Goal: Transaction & Acquisition: Book appointment/travel/reservation

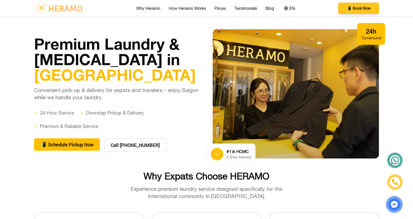
click at [350, 5] on button "📲 Book Now" at bounding box center [358, 8] width 41 height 11
click at [402, 16] on nav "Why Heramo How Heramo Works Prices Testimonials Blog EN 📲 Book Now EN" at bounding box center [206, 8] width 413 height 17
click at [378, 43] on div "24h Turnaround" at bounding box center [371, 34] width 28 height 22
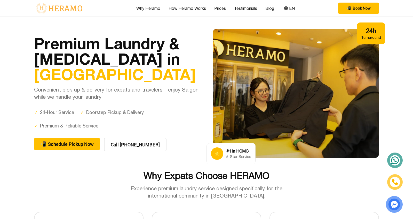
scroll to position [0, 0]
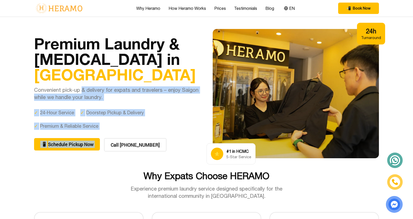
drag, startPoint x: 81, startPoint y: 87, endPoint x: 188, endPoint y: 133, distance: 117.0
click at [188, 133] on div "Premium Laundry & [MEDICAL_DATA] in [GEOGRAPHIC_DATA] Convenient pick-up & deli…" at bounding box center [117, 94] width 166 height 116
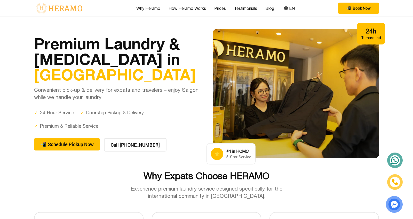
click at [77, 123] on div "✓ Premium & Reliable Service" at bounding box center [66, 125] width 64 height 7
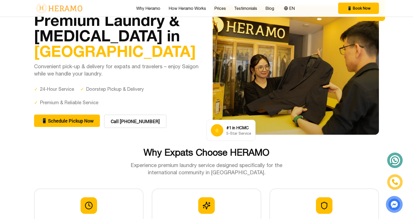
scroll to position [30, 0]
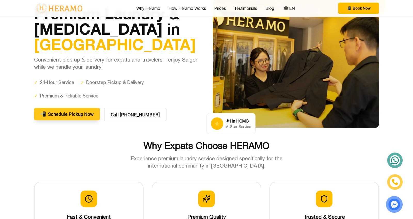
click at [77, 117] on button "📲 Schedule Pickup Now" at bounding box center [67, 114] width 66 height 12
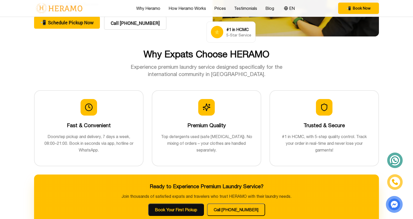
scroll to position [138, 0]
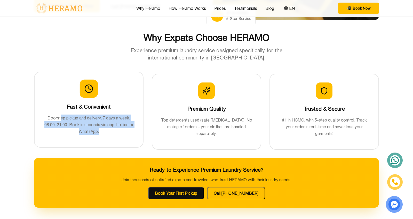
drag, startPoint x: 60, startPoint y: 115, endPoint x: 133, endPoint y: 129, distance: 74.1
click at [133, 129] on p "Doorstep pickup and delivery, 7 days a week, 08:00–21:00. Book in seconds via a…" at bounding box center [89, 124] width 92 height 20
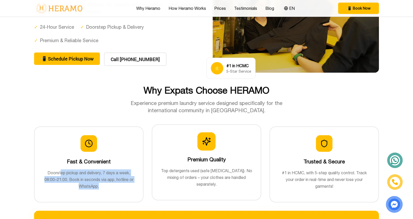
scroll to position [86, 0]
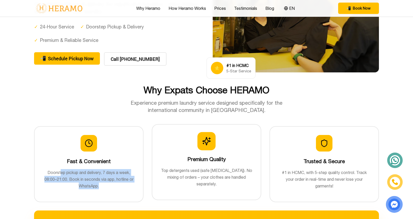
drag, startPoint x: 164, startPoint y: 170, endPoint x: 228, endPoint y: 181, distance: 64.9
click at [228, 181] on p "Top detergents used (safe [MEDICAL_DATA]). No mixing of orders – your clothes a…" at bounding box center [207, 177] width 92 height 20
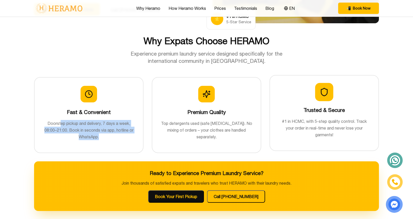
scroll to position [136, 0]
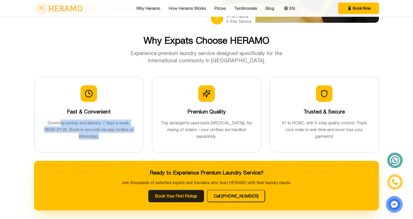
click at [183, 193] on button "Book Your First Pickup" at bounding box center [176, 196] width 56 height 12
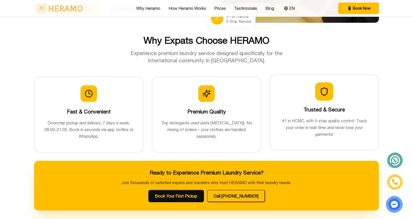
click at [275, 100] on div "Trusted & Secure #1 in [GEOGRAPHIC_DATA], with 5-step quality control. Track yo…" at bounding box center [325, 112] width 110 height 76
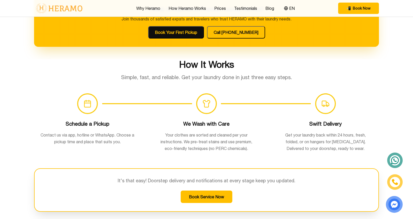
scroll to position [300, 0]
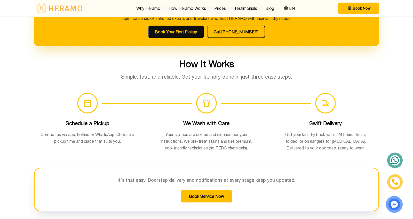
click at [319, 121] on h3 "Swift Delivery" at bounding box center [326, 123] width 94 height 7
click at [328, 133] on p "Get your laundry back within 24 hours, fresh, folded, or on hangers for [MEDICA…" at bounding box center [326, 141] width 94 height 20
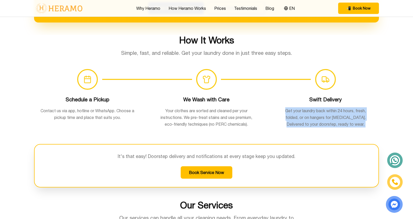
drag, startPoint x: 283, startPoint y: 109, endPoint x: 340, endPoint y: 139, distance: 64.5
click at [340, 139] on div "How It Works Simple, fast, and reliable. Get your laundry done in just three ea…" at bounding box center [207, 111] width 362 height 152
click at [349, 127] on div "Swift Delivery Get your laundry back within 24 hours, fresh, folded, or on hang…" at bounding box center [325, 114] width 107 height 48
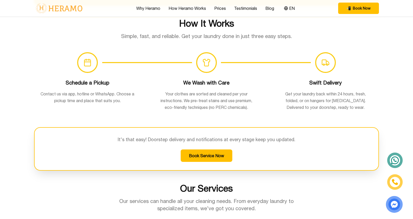
scroll to position [341, 0]
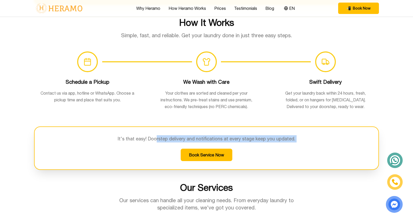
drag, startPoint x: 158, startPoint y: 138, endPoint x: 283, endPoint y: 145, distance: 125.7
click at [283, 145] on div "It's that easy! Doorstep delivery and notifications at every stage keep you upd…" at bounding box center [206, 147] width 345 height 43
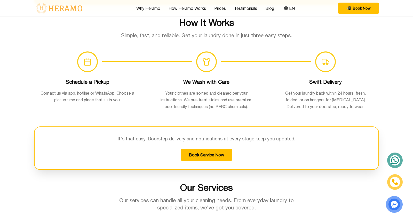
click at [202, 140] on p "It's that easy! Doorstep delivery and notifications at every stage keep you upd…" at bounding box center [207, 138] width 328 height 7
click at [218, 135] on p "It's that easy! Doorstep delivery and notifications at every stage keep you upd…" at bounding box center [207, 138] width 328 height 7
click at [228, 154] on button "Book Service Now" at bounding box center [207, 155] width 52 height 12
click at [326, 121] on div "How It Works Simple, fast, and reliable. Get your laundry done in just three ea…" at bounding box center [207, 93] width 362 height 152
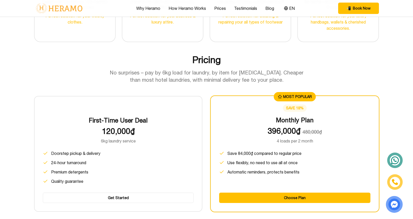
scroll to position [617, 0]
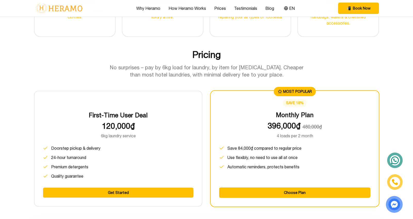
click at [131, 187] on button "Get Started" at bounding box center [118, 192] width 151 height 10
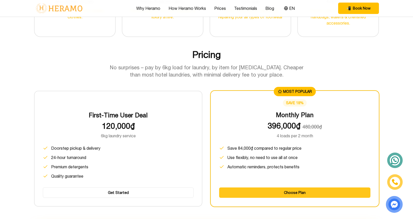
click at [310, 192] on button "Choose Plan" at bounding box center [294, 192] width 151 height 10
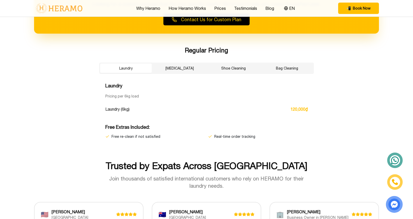
scroll to position [858, 0]
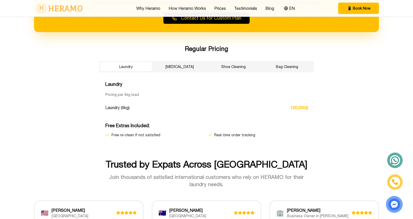
click at [176, 67] on button "[MEDICAL_DATA]" at bounding box center [180, 66] width 52 height 9
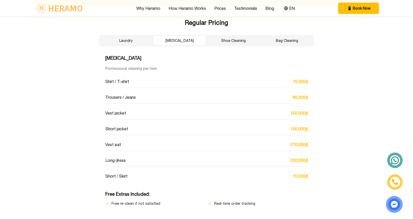
scroll to position [878, 0]
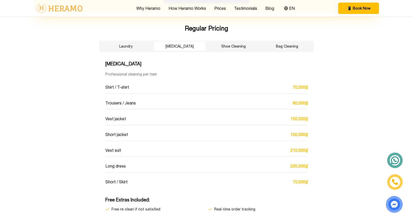
click at [238, 42] on button "Shoe Cleaning" at bounding box center [234, 46] width 52 height 9
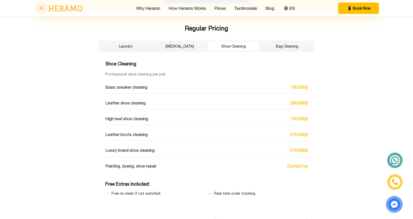
click at [286, 49] on button "Bag Cleaning" at bounding box center [287, 46] width 52 height 9
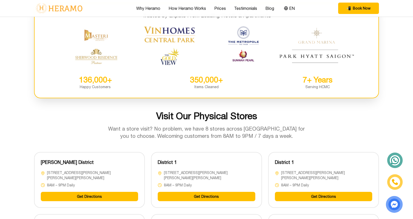
scroll to position [1161, 0]
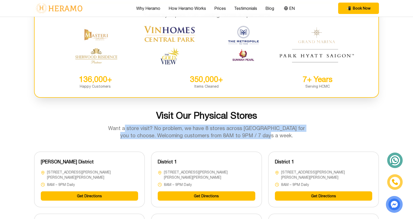
drag, startPoint x: 124, startPoint y: 126, endPoint x: 298, endPoint y: 135, distance: 174.0
click at [298, 135] on p "Want a store visit? No problem, we have 8 stores across [GEOGRAPHIC_DATA] for y…" at bounding box center [206, 131] width 198 height 14
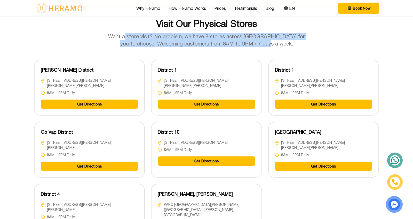
scroll to position [1252, 0]
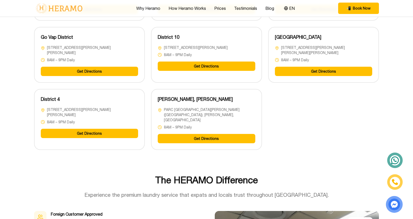
click at [282, 126] on div "[PERSON_NAME][GEOGRAPHIC_DATA] [GEOGRAPHIC_DATA][PERSON_NAME][STREET_ADDRESS][P…" at bounding box center [206, 57] width 345 height 185
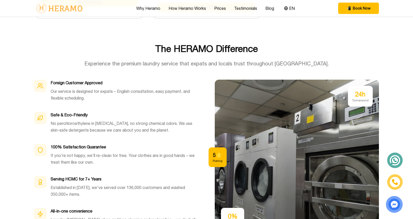
scroll to position [1483, 0]
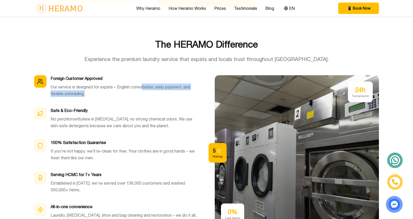
drag, startPoint x: 143, startPoint y: 78, endPoint x: 186, endPoint y: 93, distance: 45.7
click at [186, 93] on div "Foreign Customer Approved Our service is designed for expats – English consulta…" at bounding box center [125, 88] width 148 height 26
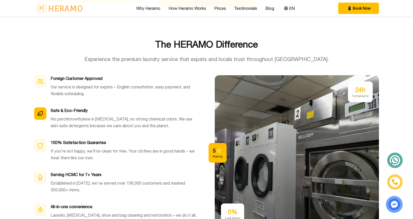
click at [46, 111] on div at bounding box center [40, 113] width 12 height 12
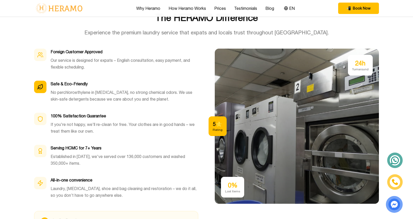
scroll to position [1510, 0]
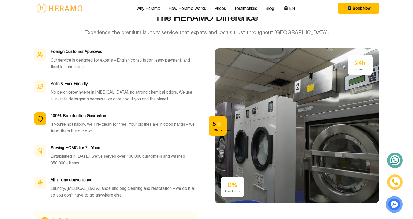
click at [101, 126] on p "If you're not happy, we'll re-clean for free. Your clothes are in good hands – …" at bounding box center [125, 127] width 148 height 13
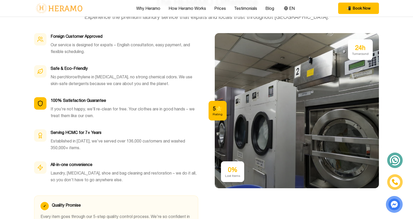
scroll to position [1529, 0]
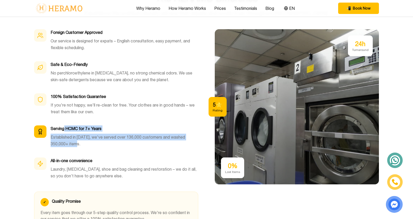
drag, startPoint x: 64, startPoint y: 121, endPoint x: 107, endPoint y: 137, distance: 46.9
click at [107, 137] on div "Serving HCMC for 7+ Years Established in [DATE], we've served over 136,000 cust…" at bounding box center [125, 138] width 148 height 26
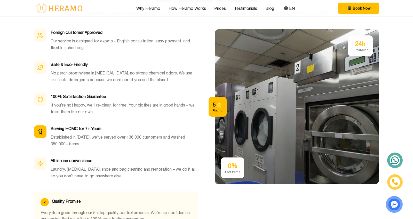
click at [74, 134] on p "Established in [DATE], we've served over 136,000 customers and washed 350,000+ …" at bounding box center [125, 140] width 148 height 13
drag, startPoint x: 72, startPoint y: 125, endPoint x: 104, endPoint y: 169, distance: 54.8
click at [104, 169] on div "Foreign Customer Approved Our service is designed for expats – English consulta…" at bounding box center [116, 106] width 164 height 154
click at [104, 169] on p "Laundry, [MEDICAL_DATA], shoe and bag cleaning and restoration – we do it all, …" at bounding box center [125, 172] width 148 height 13
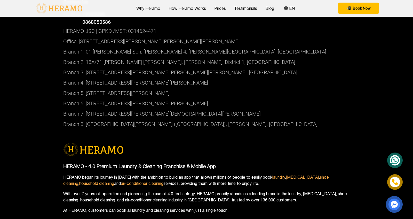
scroll to position [1867, 0]
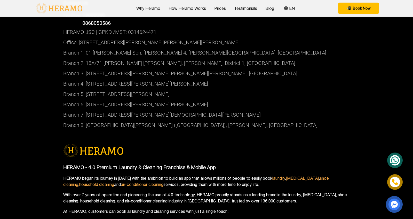
click at [212, 219] on link "See more" at bounding box center [207, 221] width 18 height 5
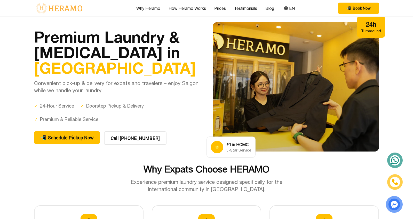
scroll to position [0, 0]
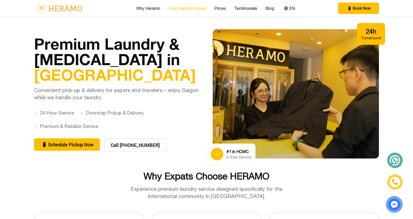
click at [192, 9] on link "How Heramo Works" at bounding box center [187, 8] width 37 height 6
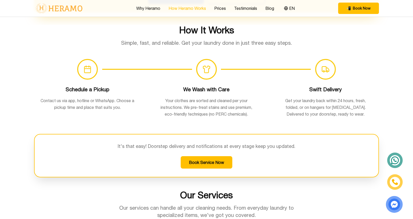
scroll to position [337, 0]
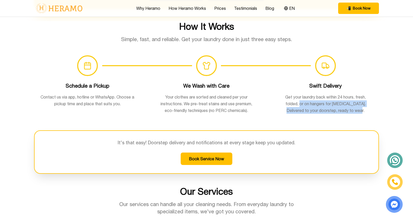
drag, startPoint x: 293, startPoint y: 103, endPoint x: 344, endPoint y: 113, distance: 52.1
click at [344, 113] on div "Swift Delivery Get your laundry back within 24 hours, fresh, folded, or on hang…" at bounding box center [325, 100] width 107 height 48
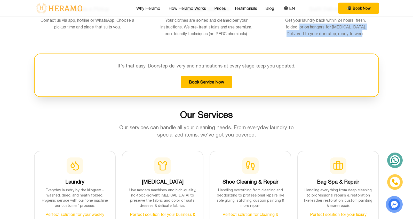
scroll to position [438, 0]
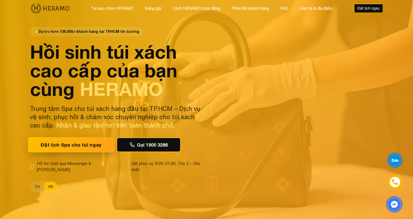
click at [83, 146] on button "Đặt lịch Spa cho túi ngay" at bounding box center [71, 144] width 87 height 15
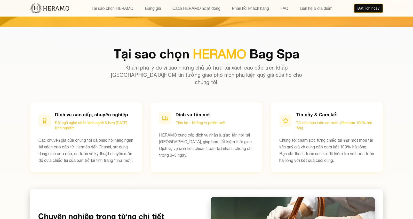
scroll to position [191, 0]
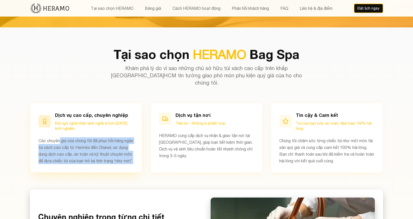
drag, startPoint x: 60, startPoint y: 132, endPoint x: 97, endPoint y: 172, distance: 54.1
click at [97, 172] on div "Dịch vụ cao cấp, chuyên nghiệp Đội ngũ nghệ nhân lành nghề & hơn 7 năm kinh ngh…" at bounding box center [86, 138] width 112 height 70
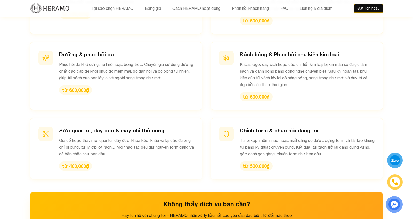
scroll to position [604, 0]
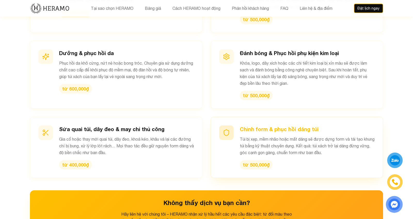
click at [259, 130] on h3 "Chỉnh form & phục hồi dáng túi" at bounding box center [307, 128] width 135 height 7
click at [230, 131] on div at bounding box center [226, 132] width 14 height 14
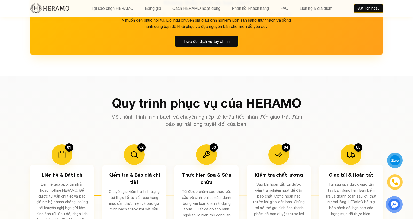
scroll to position [854, 0]
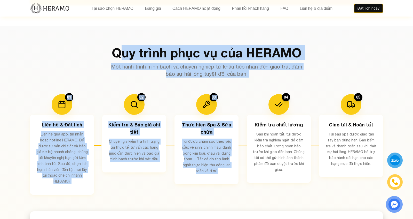
drag, startPoint x: 117, startPoint y: 55, endPoint x: 293, endPoint y: 103, distance: 182.3
click at [293, 103] on div "Quy trình phục vụ của HERAMO Một hành trình minh bạch và chuyên nghiệp từ khâu …" at bounding box center [207, 162] width 362 height 232
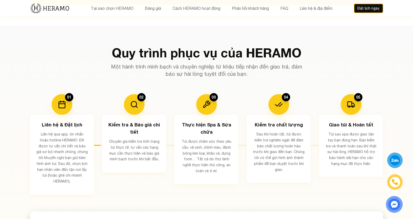
click at [259, 82] on div "Quy trình phục vụ của HERAMO Một hành trình minh bạch và chuyên nghiệp từ khâu …" at bounding box center [207, 162] width 362 height 232
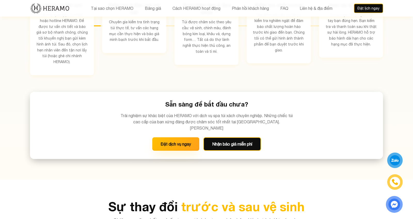
scroll to position [978, 0]
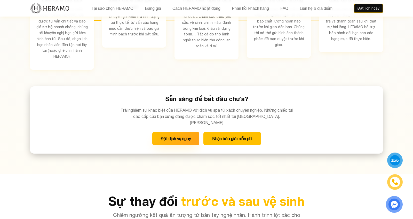
click at [239, 132] on button "Nhận báo giá miễn phí" at bounding box center [233, 138] width 58 height 13
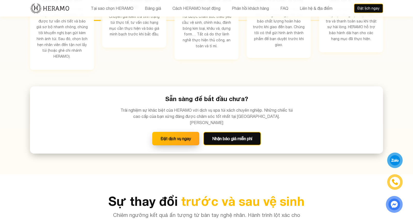
click at [179, 132] on button "Đặt dịch vụ ngay" at bounding box center [175, 138] width 47 height 13
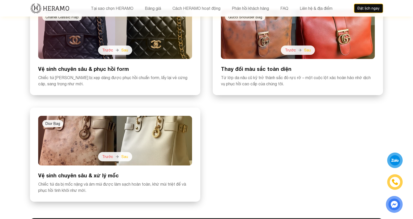
scroll to position [1250, 0]
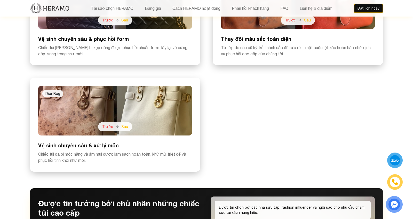
click at [161, 100] on div at bounding box center [115, 111] width 154 height 50
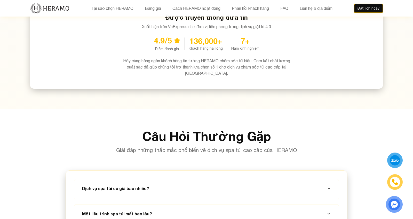
scroll to position [1764, 0]
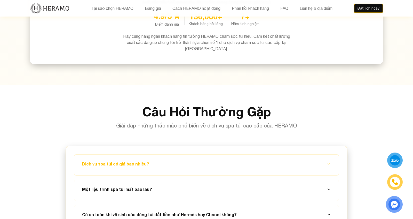
click at [242, 154] on button "Dịch vụ spa túi có giá bao nhiêu?" at bounding box center [207, 163] width 252 height 19
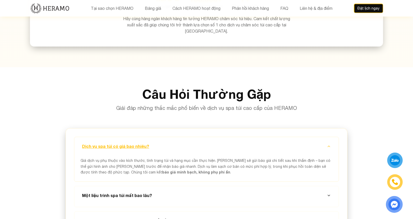
scroll to position [1783, 0]
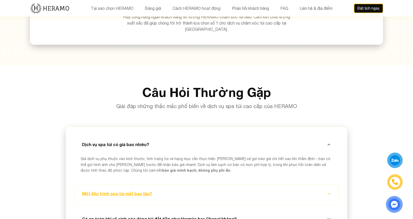
click at [253, 184] on button "Một liệu trình spa túi mất bao lâu?" at bounding box center [207, 193] width 252 height 19
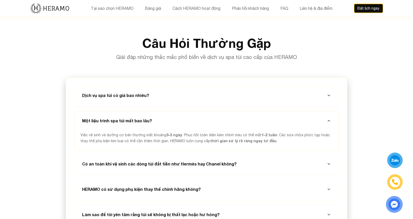
scroll to position [1833, 0]
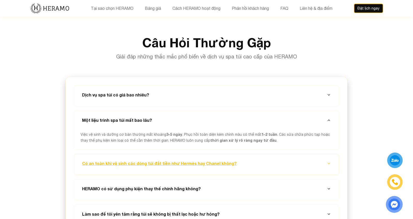
click at [251, 154] on button "Có an toàn khi vệ sinh các dòng túi đắt tiền như Hermès hay Chanel không?" at bounding box center [207, 163] width 252 height 19
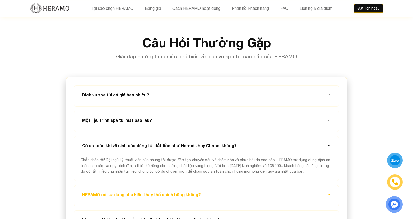
click at [238, 185] on button "HERAMO có sử dụng phụ kiện thay thế chính hãng không?" at bounding box center [207, 194] width 252 height 19
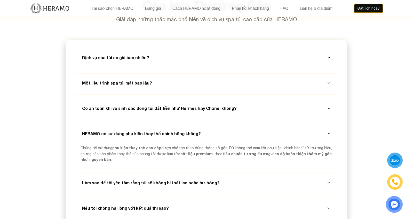
scroll to position [1872, 0]
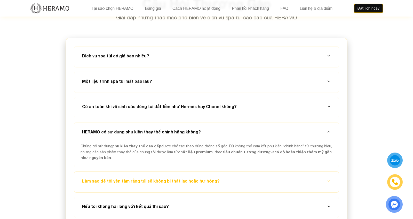
click at [273, 171] on button "Làm sao để tôi yên tâm rằng túi sẽ không bị thất lạc hoặc hư hỏng?" at bounding box center [207, 180] width 252 height 19
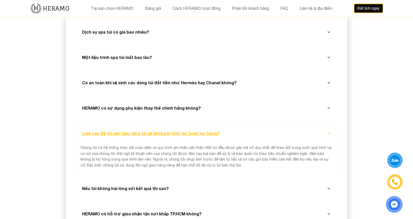
scroll to position [1897, 0]
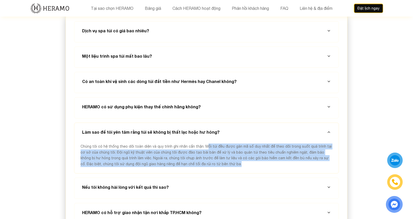
drag, startPoint x: 201, startPoint y: 125, endPoint x: 209, endPoint y: 143, distance: 19.9
click at [209, 143] on div "Chúng tôi có hệ thống theo dõi toàn diện và quy trình ghi nhãn cẩn thận. Mỗi tú…" at bounding box center [207, 158] width 252 height 30
click at [214, 178] on button "Nếu tôi không hài lòng với kết quả thì sao?" at bounding box center [207, 187] width 252 height 19
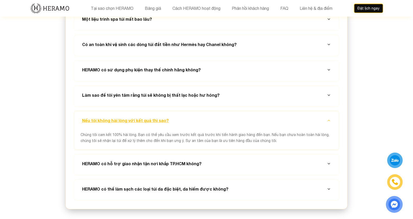
scroll to position [1935, 0]
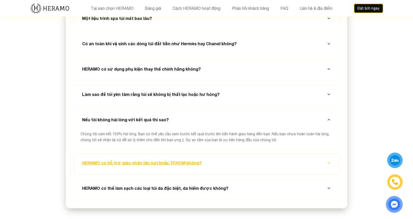
click at [190, 153] on button "HERAMO có hỗ trợ giao nhận tận nơi khắp TP.HCM không?" at bounding box center [207, 162] width 252 height 19
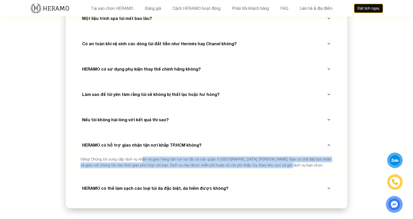
drag, startPoint x: 140, startPoint y: 135, endPoint x: 283, endPoint y: 141, distance: 142.7
click at [283, 156] on div "Vâng! Chúng tôi cung cấp dịch vụ nhận và giao hàng tận nơi tại tất cả các quận …" at bounding box center [207, 165] width 252 height 18
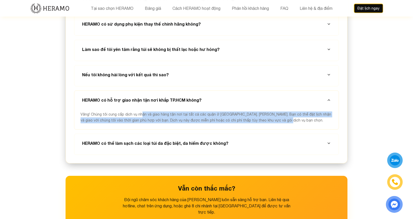
scroll to position [1981, 0]
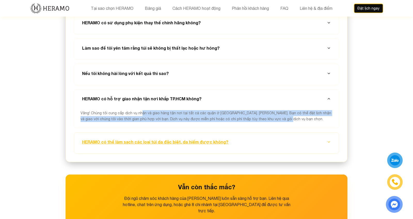
click at [209, 132] on button "HERAMO có thể làm sạch các loại túi da đặc biệt, da hiếm được không?" at bounding box center [207, 141] width 252 height 19
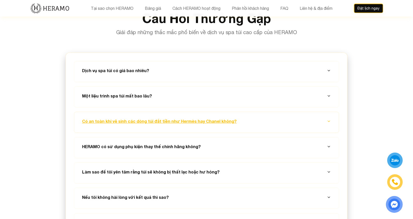
scroll to position [1857, 0]
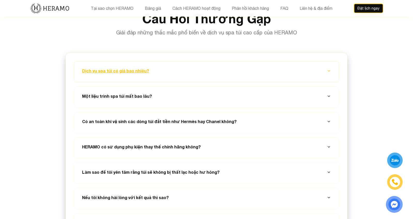
click at [196, 61] on button "Dịch vụ spa túi có giá bao nhiêu?" at bounding box center [207, 70] width 252 height 19
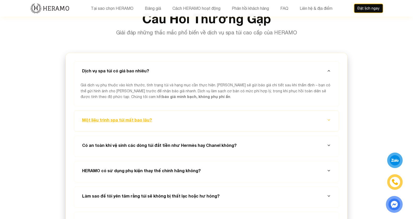
click at [202, 111] on button "Một liệu trình spa túi mất bao lâu?" at bounding box center [207, 120] width 252 height 19
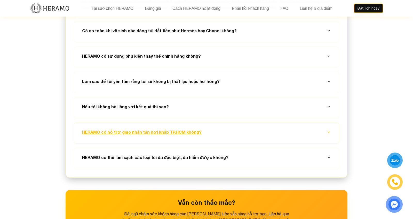
click at [202, 123] on button "HERAMO có hỗ trợ giao nhận tận nơi khắp TP.HCM không?" at bounding box center [207, 132] width 252 height 19
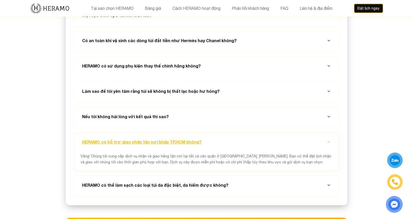
scroll to position [1936, 0]
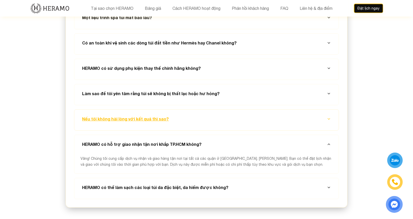
click at [194, 110] on button "Nếu tôi không hài lòng với kết quả thì sao?" at bounding box center [207, 119] width 252 height 19
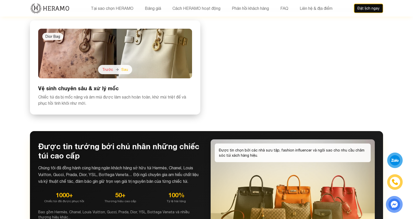
scroll to position [1099, 0]
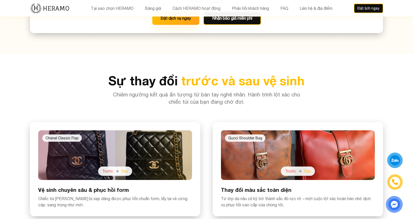
click at [318, 135] on div at bounding box center [298, 155] width 154 height 50
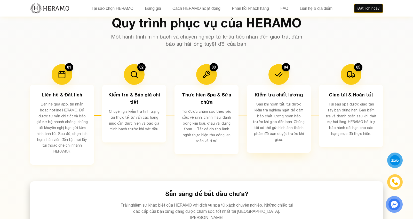
scroll to position [883, 0]
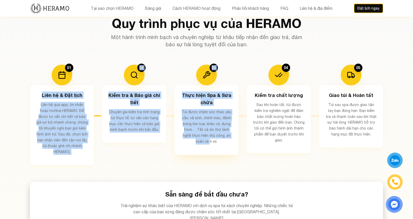
drag, startPoint x: 48, startPoint y: 89, endPoint x: 189, endPoint y: 143, distance: 150.9
click at [189, 143] on div "01 Liên hệ & Đặt lịch Liên hệ qua app, tin nhắn hoặc hotline HERAMO. Để được tư…" at bounding box center [206, 115] width 353 height 100
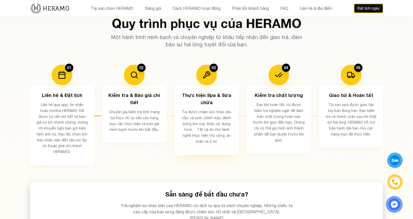
click at [232, 151] on div "Thực hiện Spa & Sửa chữa Túi được chăm sóc theo yêu cầu: vệ sinh, chỉnh màu, đá…" at bounding box center [207, 119] width 64 height 69
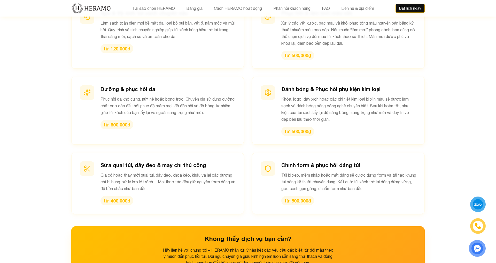
scroll to position [607, 0]
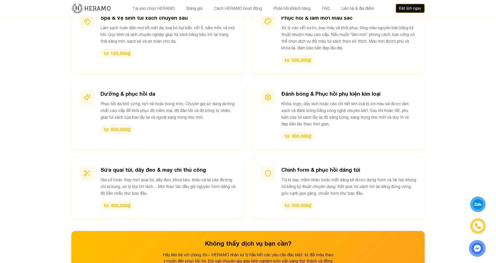
click at [413, 80] on section "Bảng giá dịch vụ Mọi dịch vụ để chiều chuộng chiếc túi của bạn – HERAMO cung cấ…" at bounding box center [248, 126] width 496 height 379
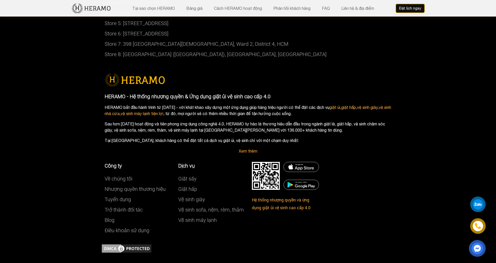
scroll to position [2740, 0]
click at [363, 121] on p "Sau hơn 7 năm hoạt động và tiên phong ứng dụng công nghệ 4.0, HERAMO tự hào là …" at bounding box center [248, 127] width 287 height 12
click at [252, 149] on link "Xem thêm" at bounding box center [248, 151] width 19 height 5
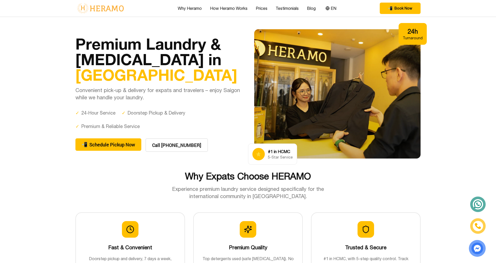
click at [461, 21] on section "Premium Laundry & Dry Cleaning in Ho Chi Minh City Convenient pick-up & deliver…" at bounding box center [248, 94] width 496 height 154
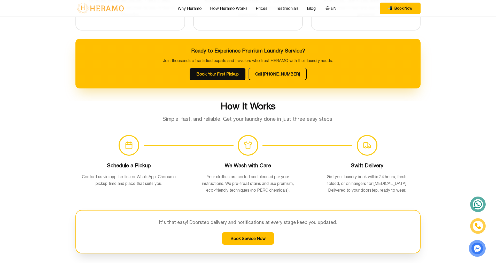
scroll to position [255, 0]
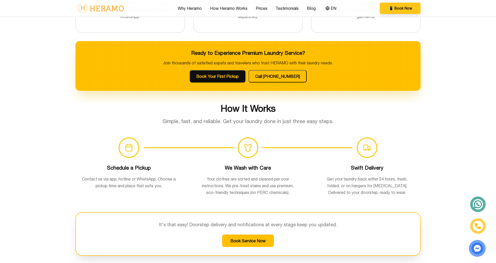
click at [407, 9] on span "Book Now" at bounding box center [403, 8] width 18 height 5
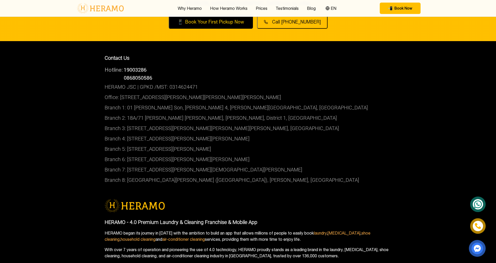
scroll to position [1749, 0]
